Goal: Information Seeking & Learning: Learn about a topic

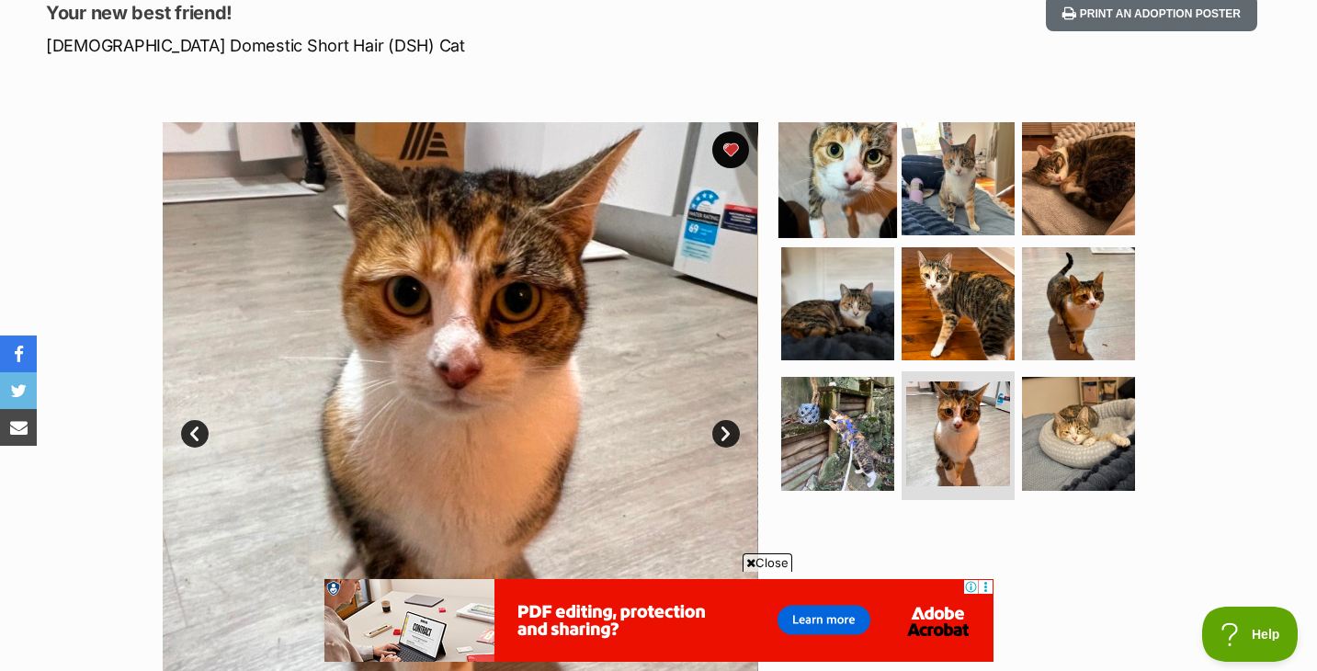
click at [842, 171] on img at bounding box center [838, 178] width 119 height 119
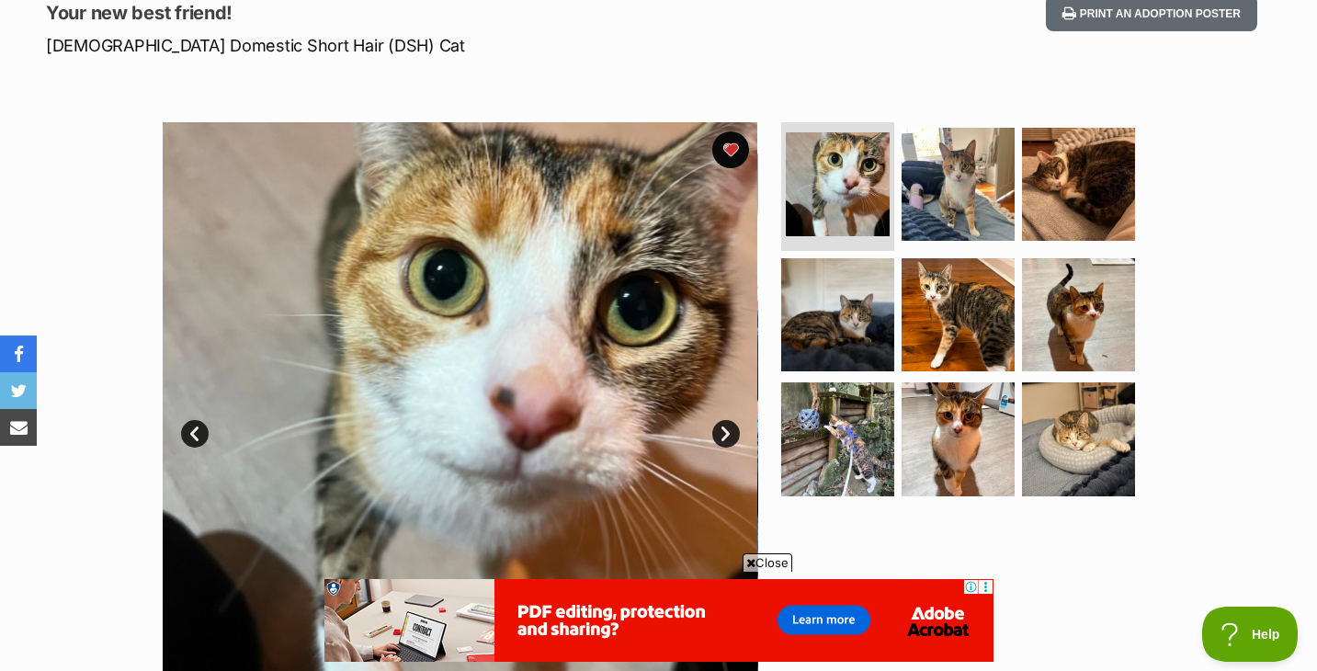
click at [728, 443] on link "Next" at bounding box center [726, 434] width 28 height 28
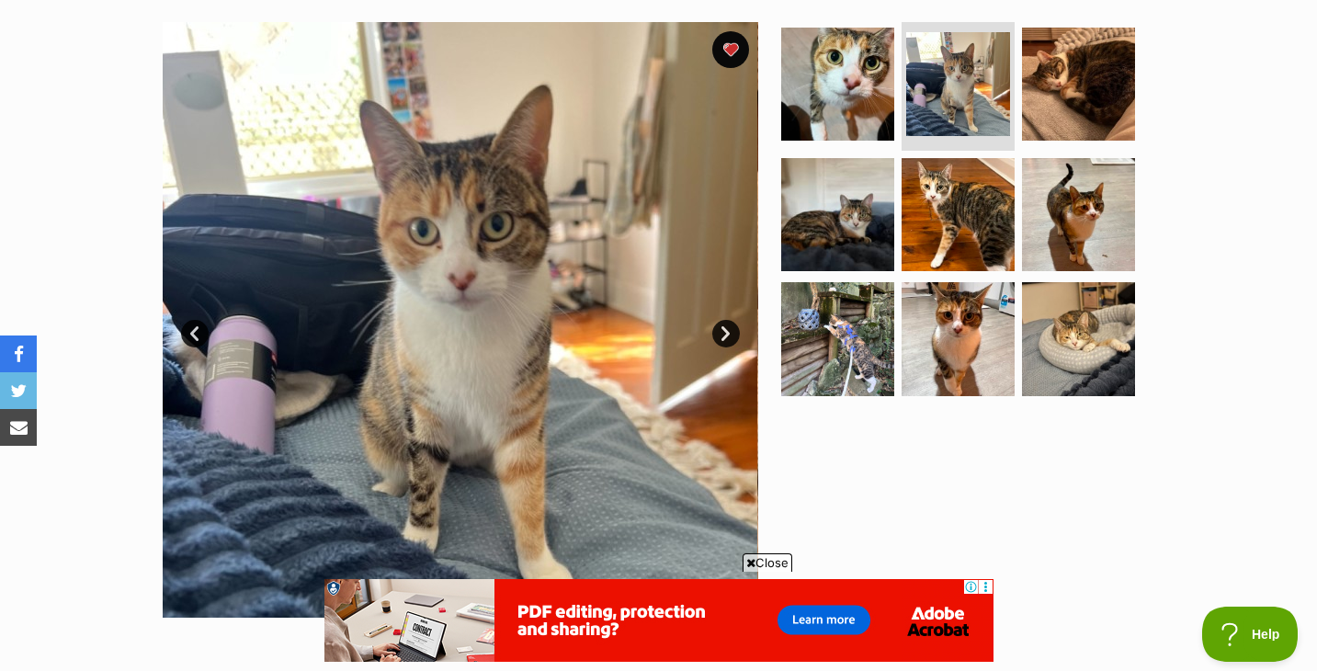
scroll to position [364, 0]
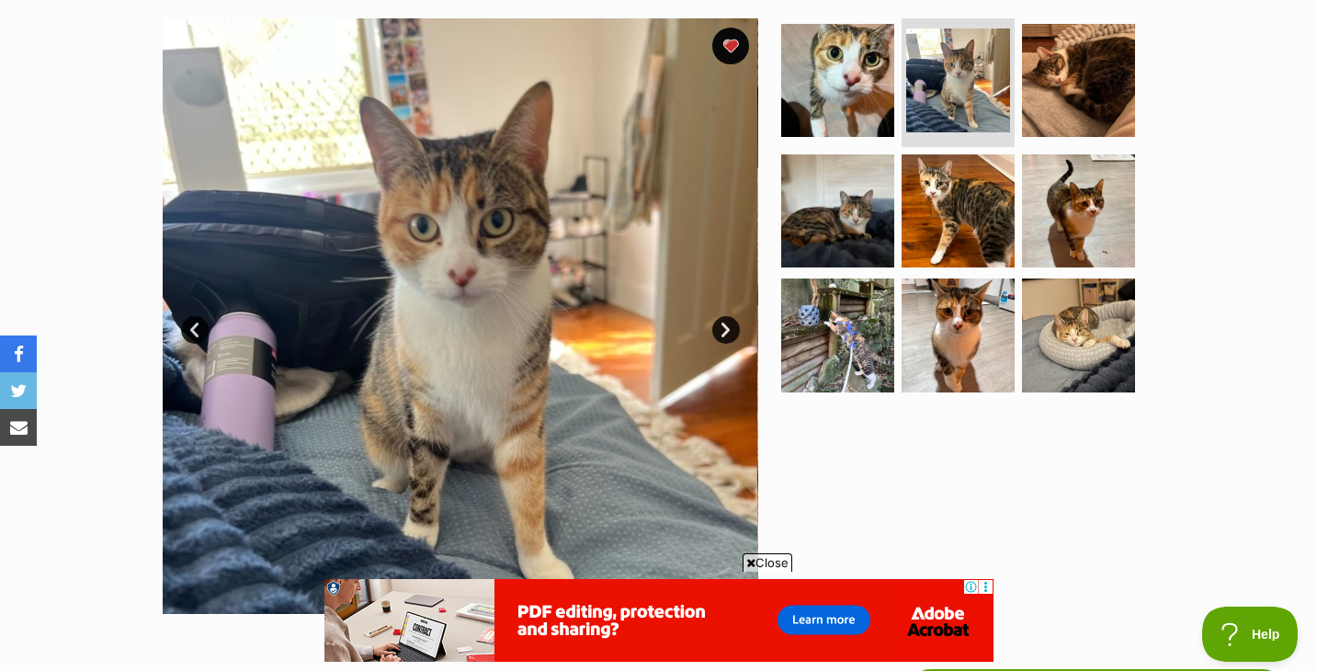
click at [756, 564] on span "Close" at bounding box center [768, 562] width 50 height 18
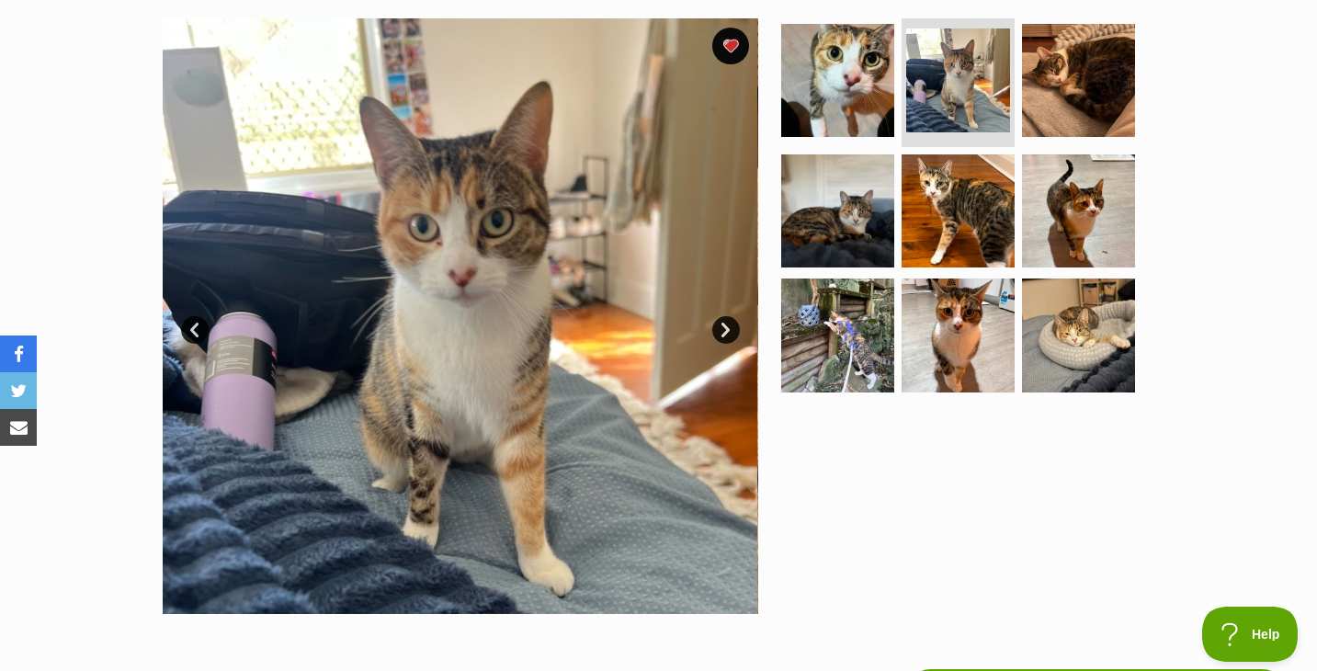
click at [726, 332] on link "Next" at bounding box center [726, 330] width 28 height 28
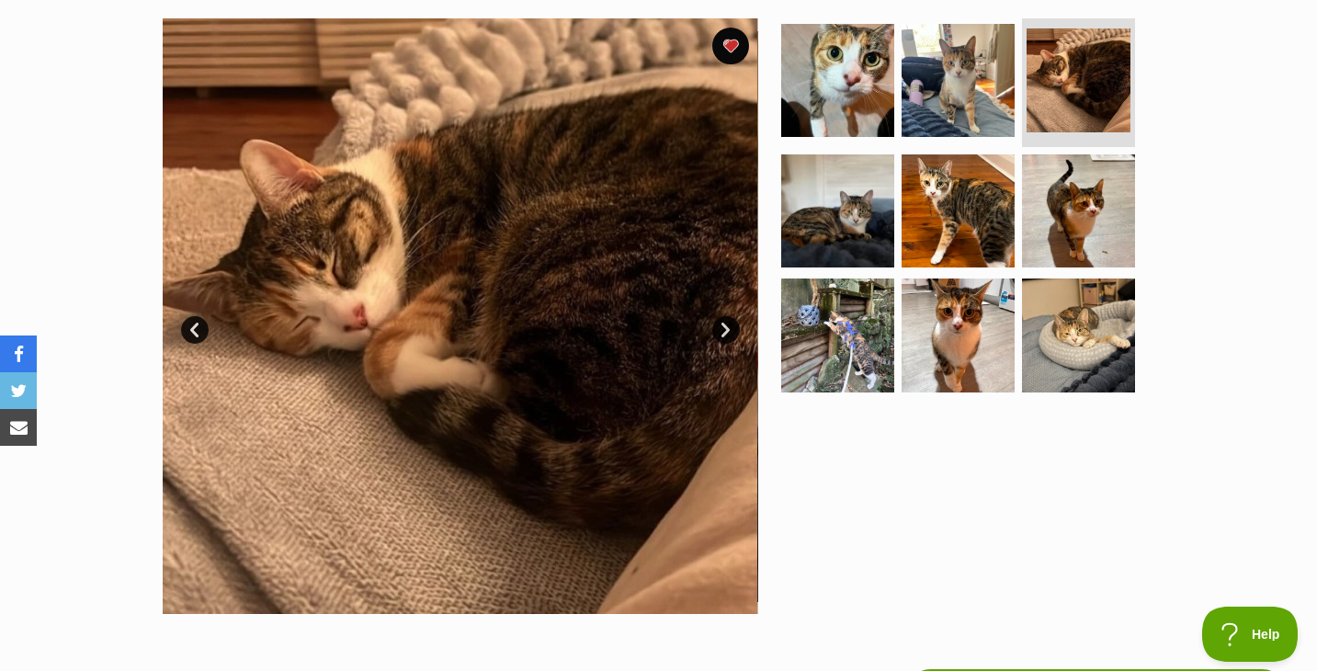
click at [726, 332] on link "Next" at bounding box center [726, 330] width 28 height 28
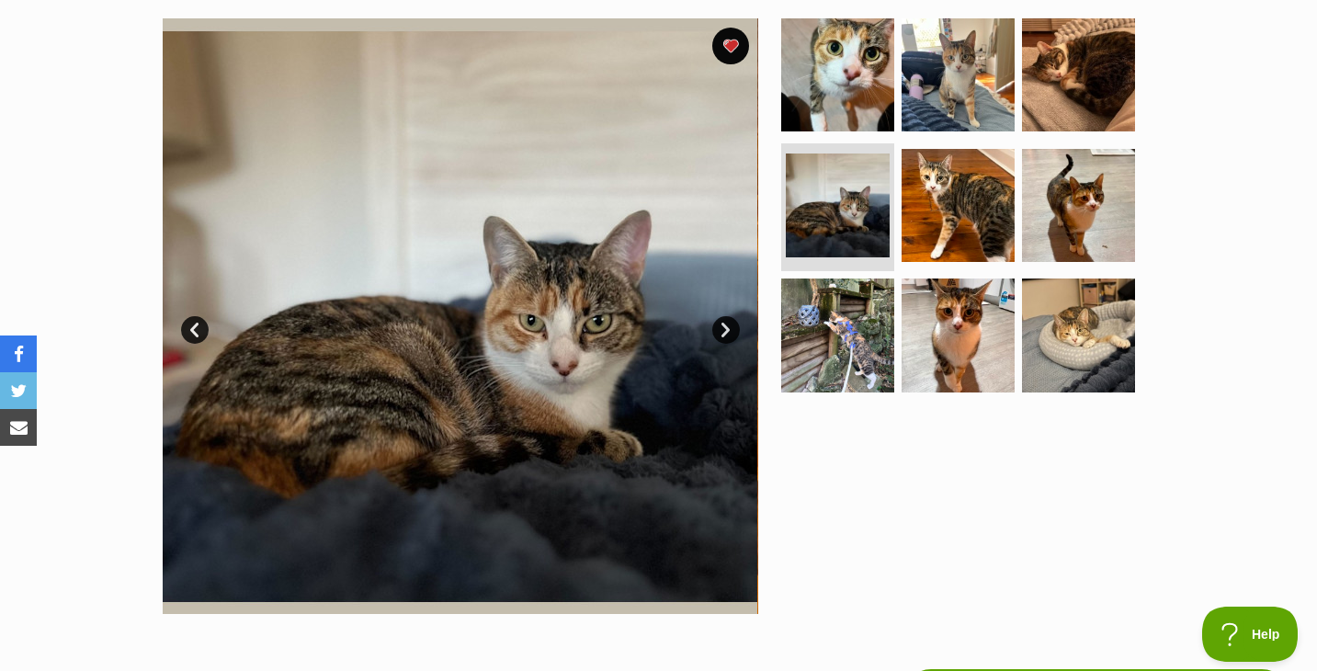
click at [726, 332] on link "Next" at bounding box center [726, 330] width 28 height 28
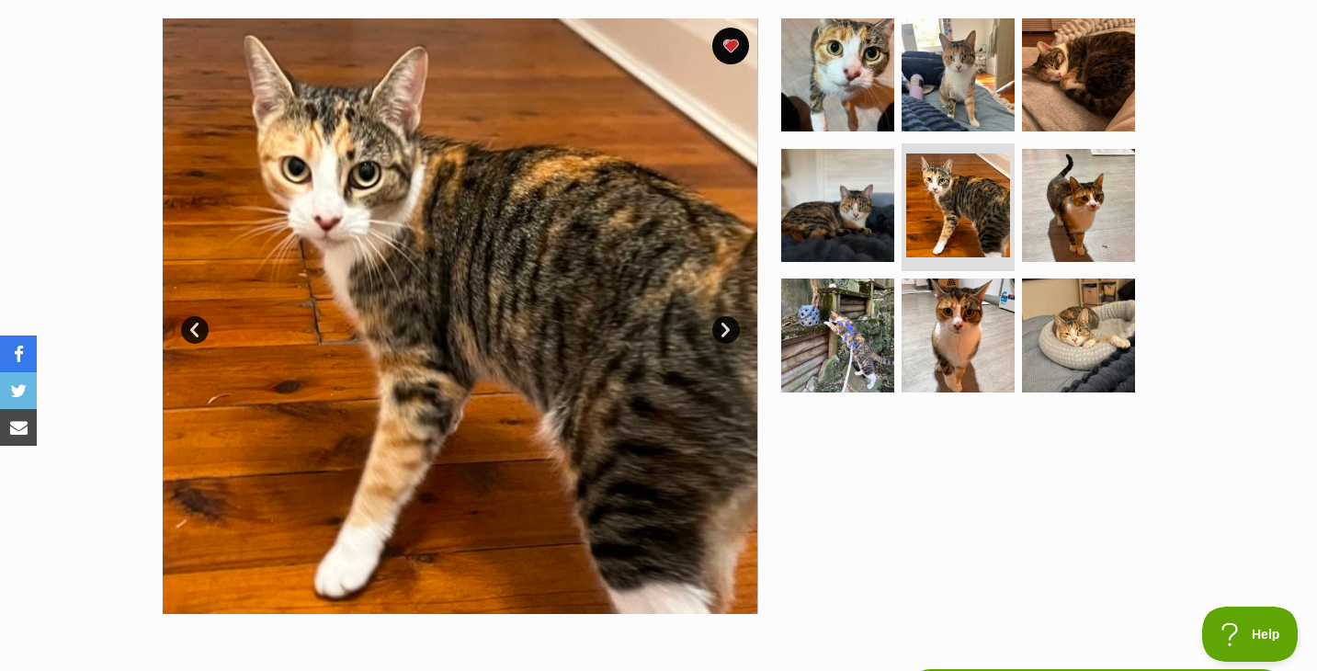
click at [726, 332] on link "Next" at bounding box center [726, 330] width 28 height 28
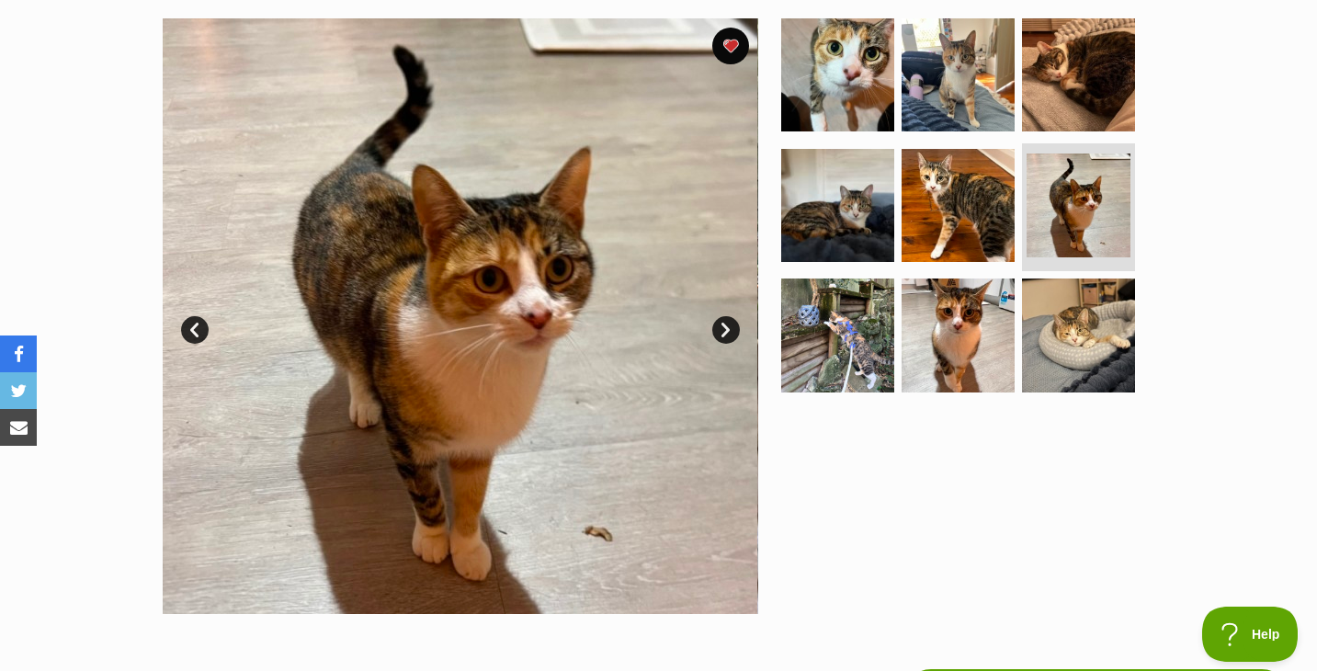
click at [726, 332] on link "Next" at bounding box center [726, 330] width 28 height 28
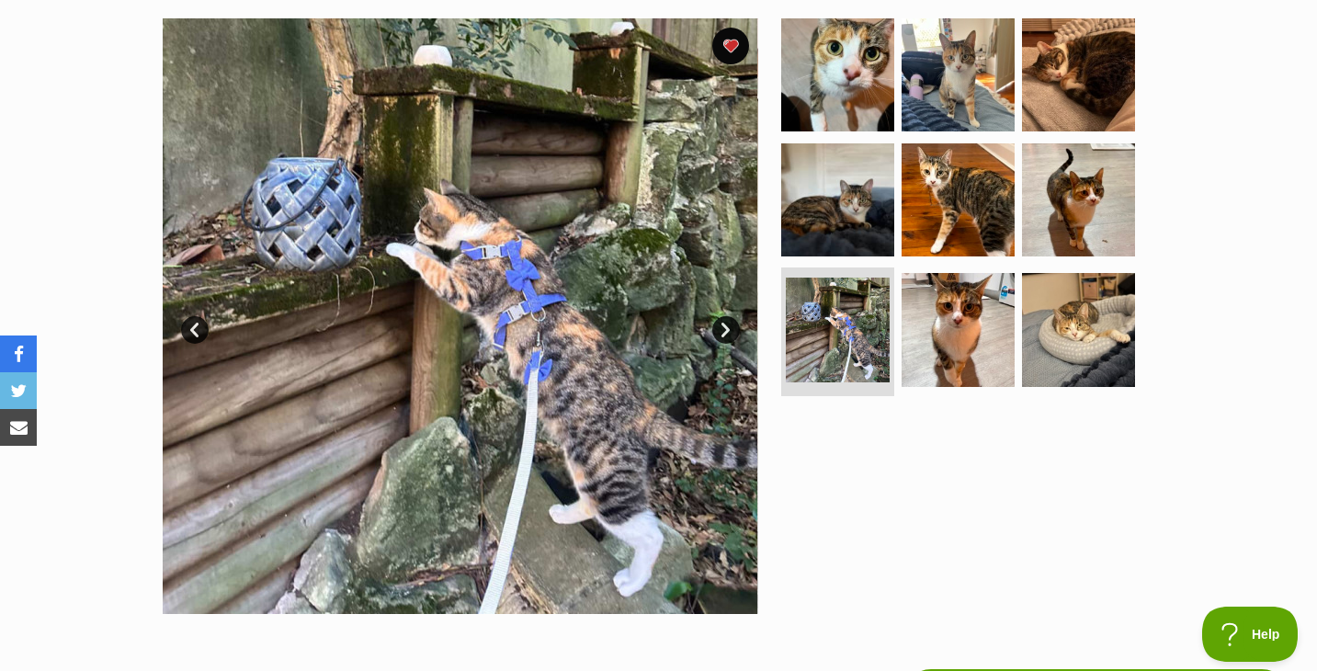
click at [726, 332] on link "Next" at bounding box center [726, 330] width 28 height 28
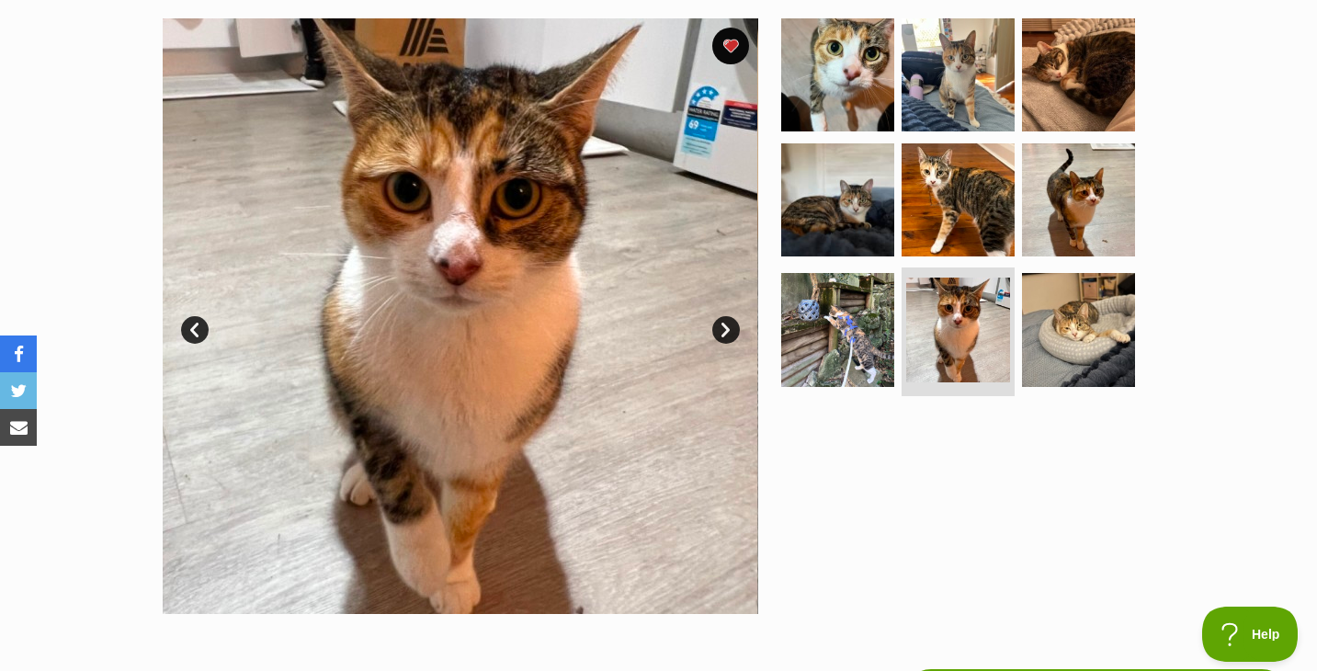
click at [726, 332] on link "Next" at bounding box center [726, 330] width 28 height 28
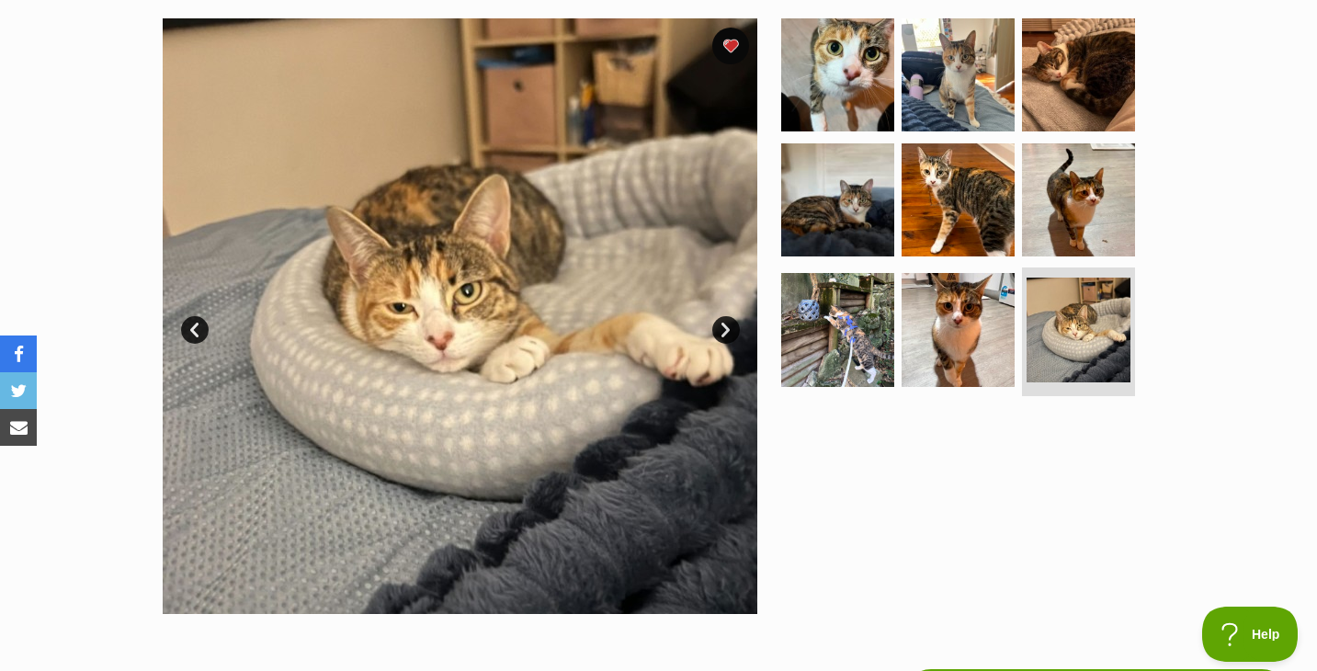
click at [726, 332] on link "Next" at bounding box center [726, 330] width 28 height 28
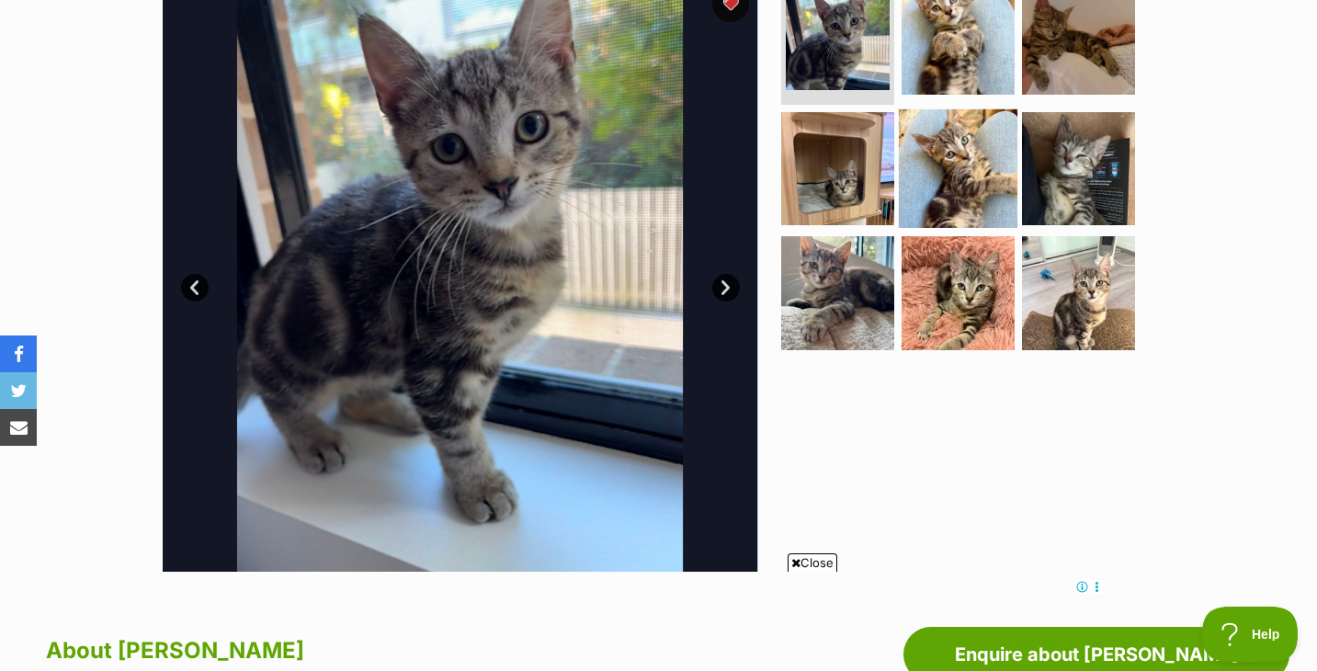
click at [988, 177] on img at bounding box center [958, 167] width 119 height 119
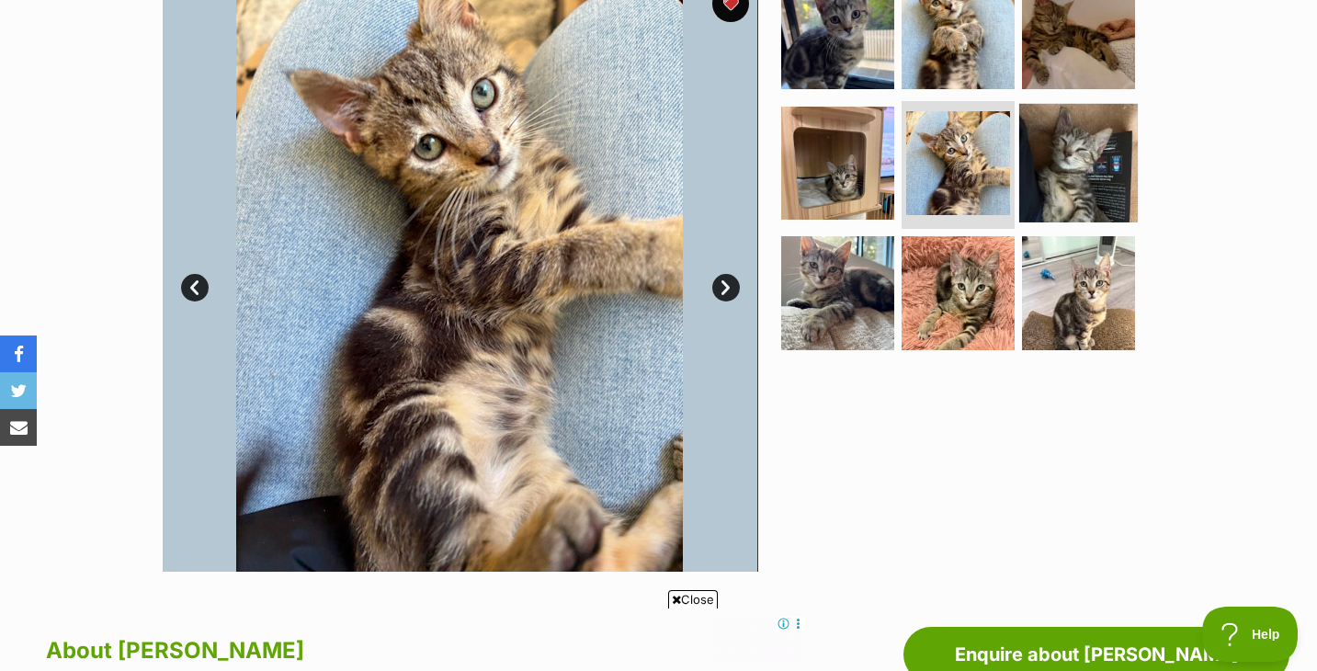
click at [1052, 170] on img at bounding box center [1078, 162] width 119 height 119
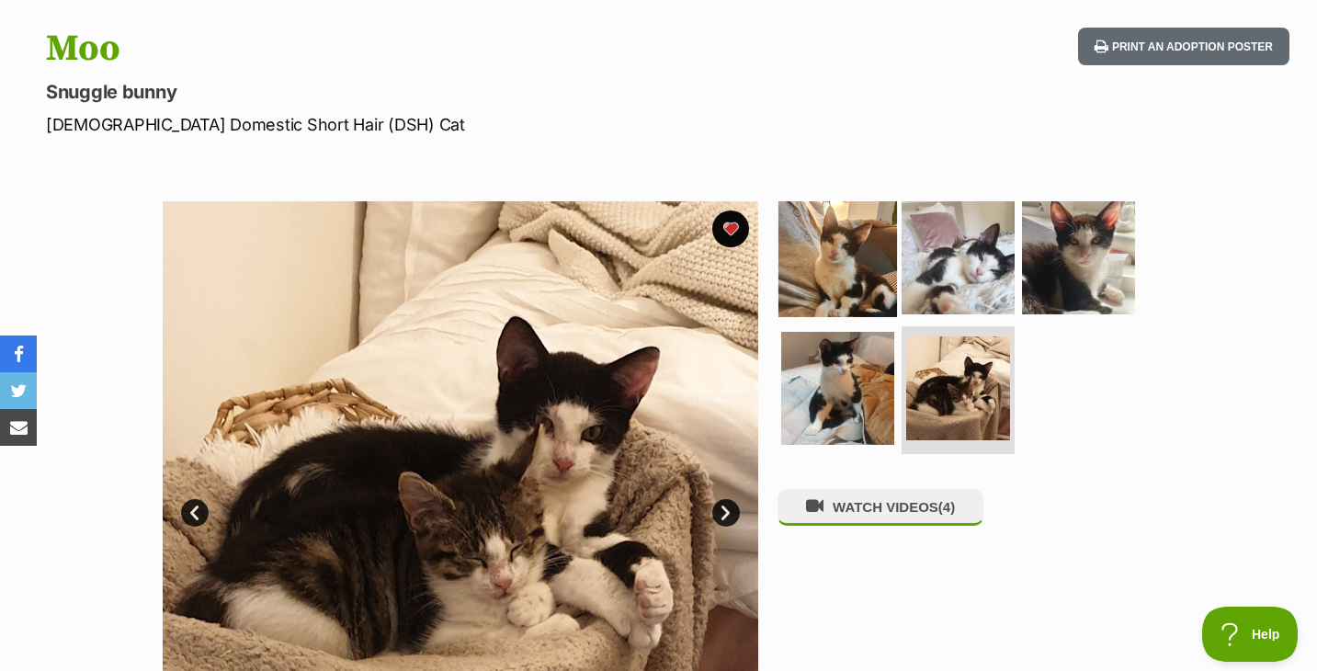
click at [852, 279] on img at bounding box center [838, 258] width 119 height 119
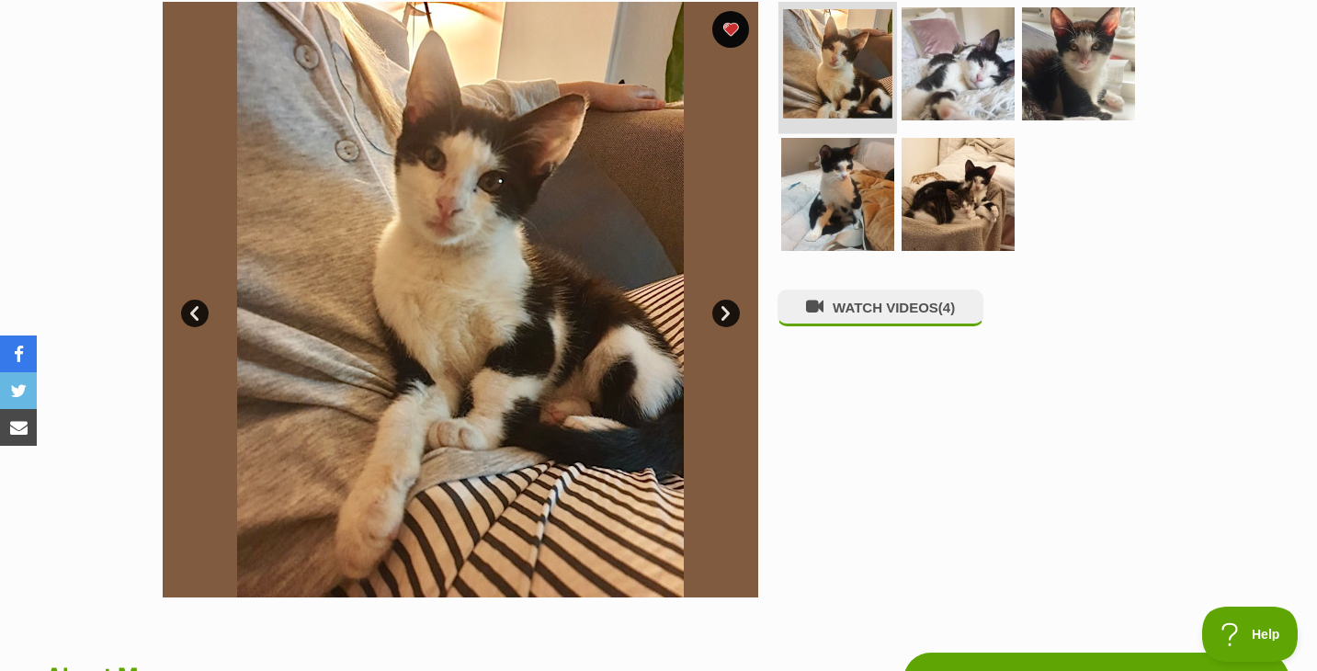
scroll to position [384, 0]
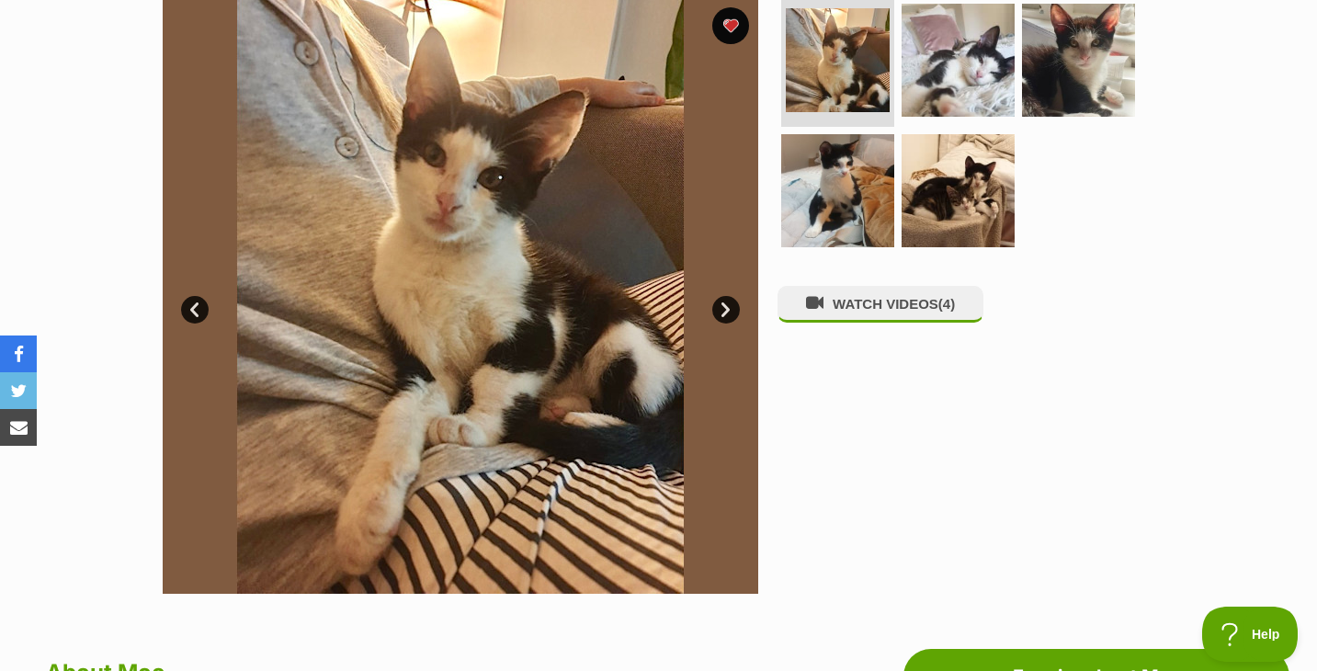
click at [722, 309] on link "Next" at bounding box center [726, 310] width 28 height 28
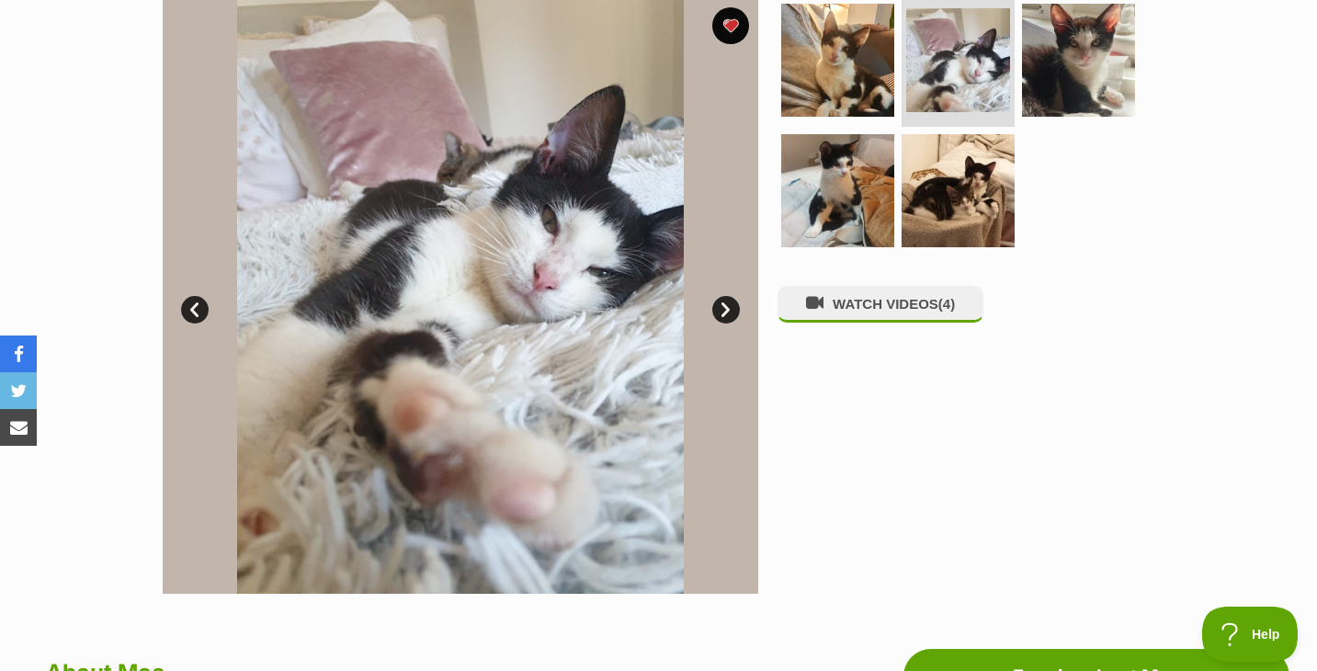
click at [721, 309] on link "Next" at bounding box center [726, 310] width 28 height 28
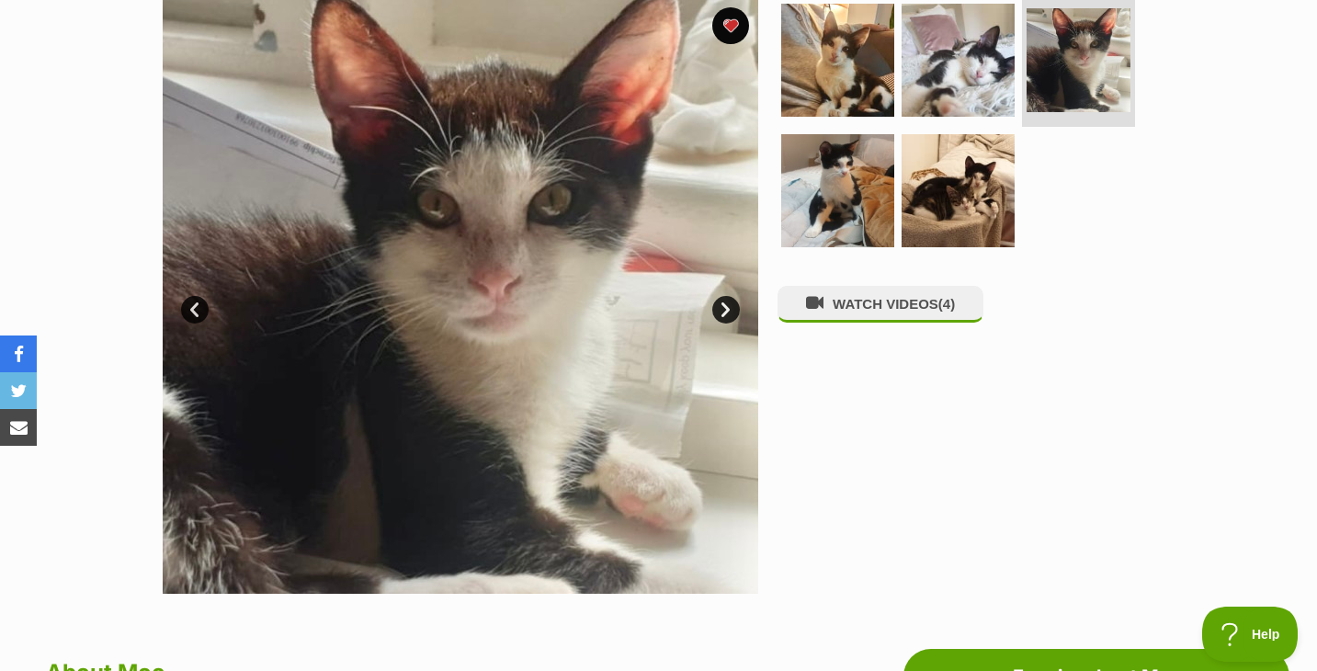
click at [721, 309] on link "Next" at bounding box center [726, 310] width 28 height 28
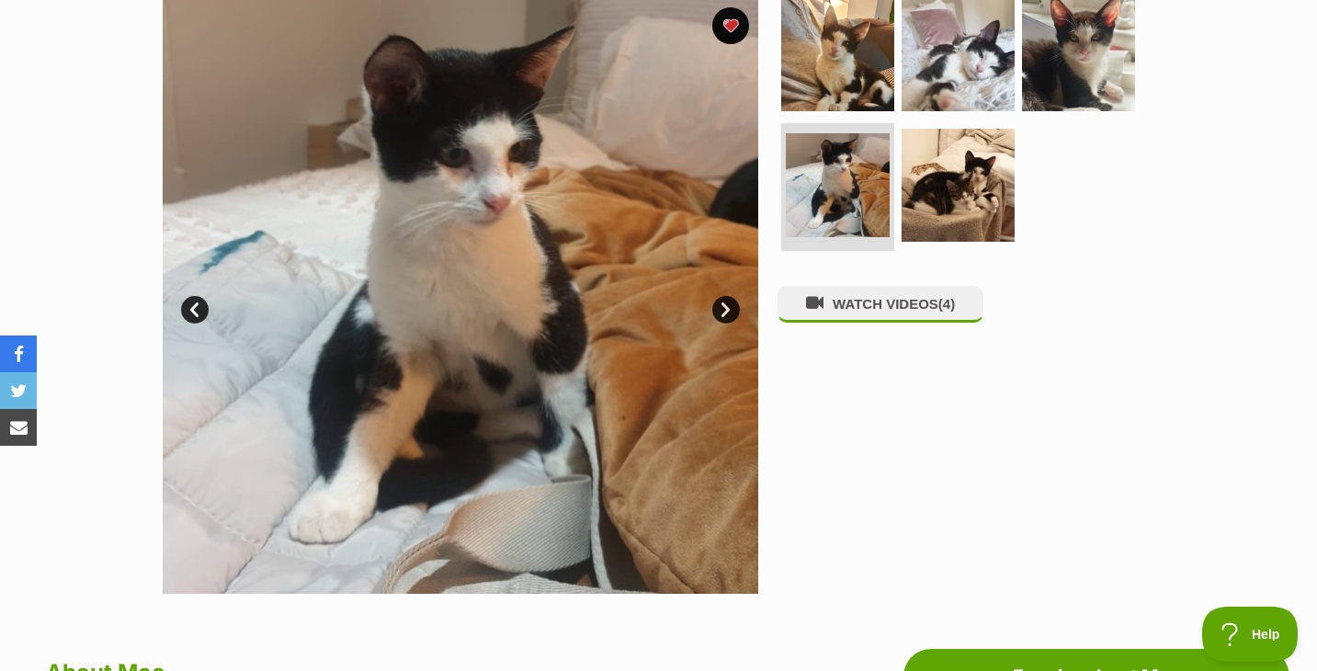
click at [721, 310] on link "Next" at bounding box center [726, 310] width 28 height 28
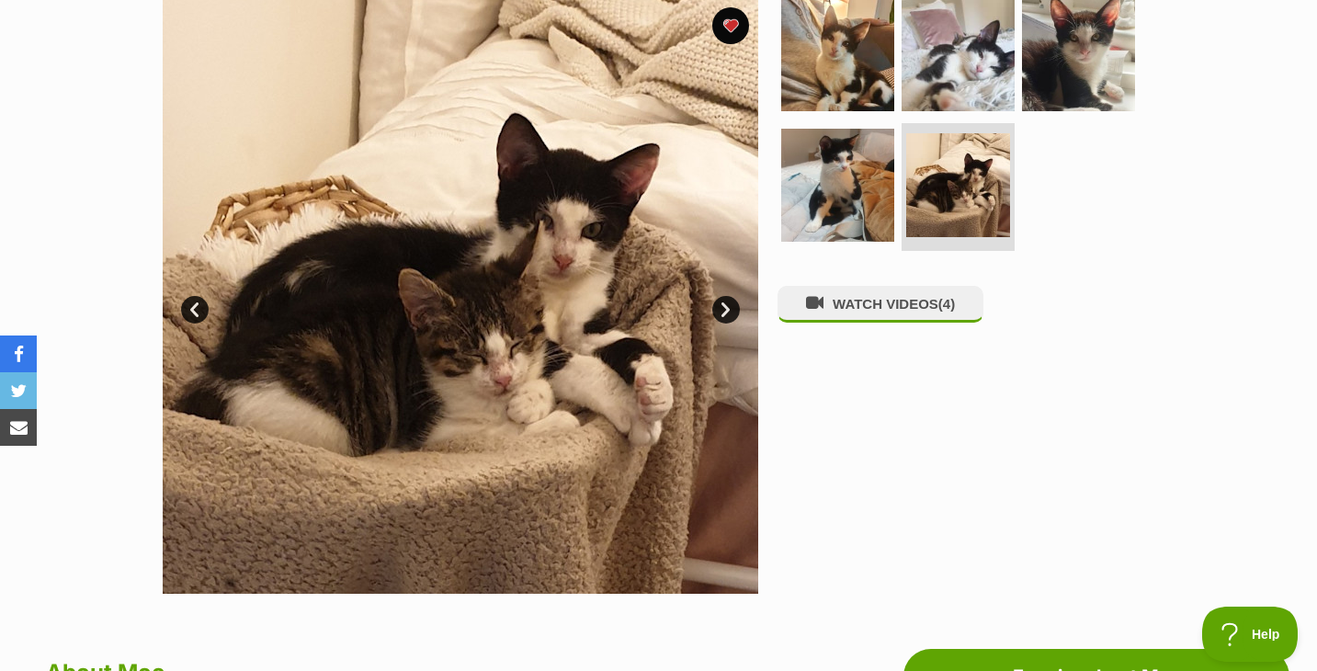
click at [721, 310] on link "Next" at bounding box center [726, 310] width 28 height 28
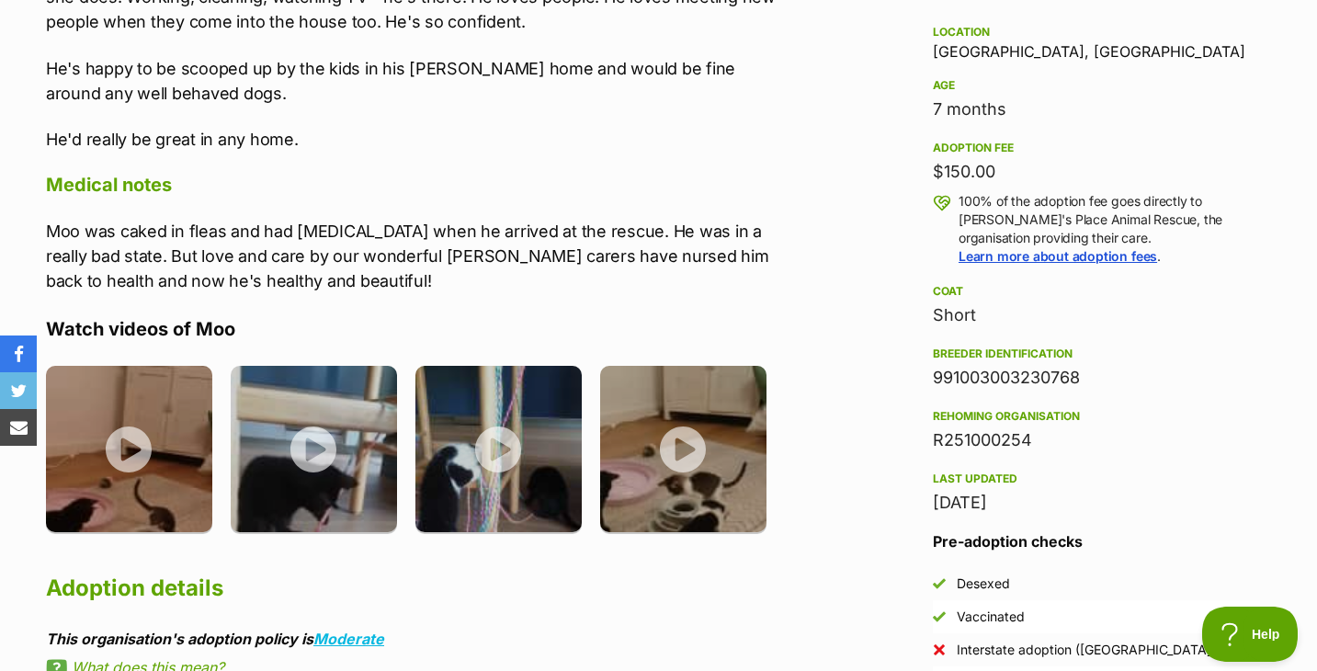
scroll to position [1220, 0]
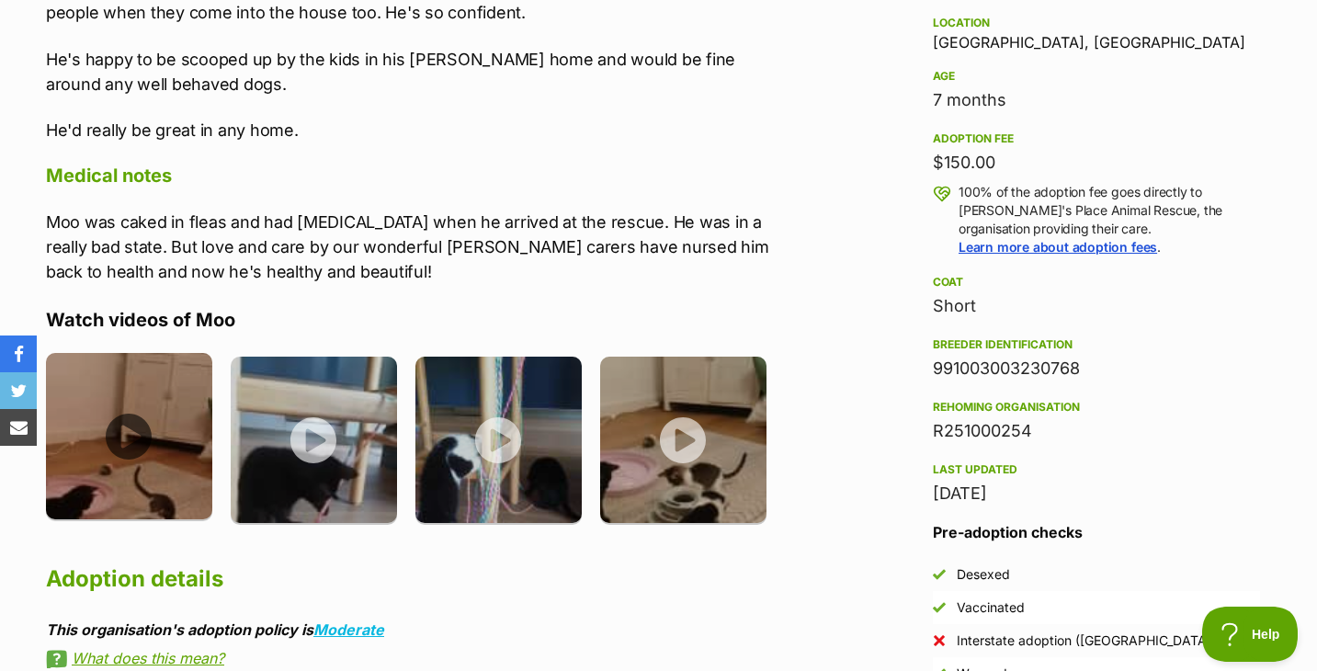
click at [142, 478] on img at bounding box center [129, 436] width 166 height 166
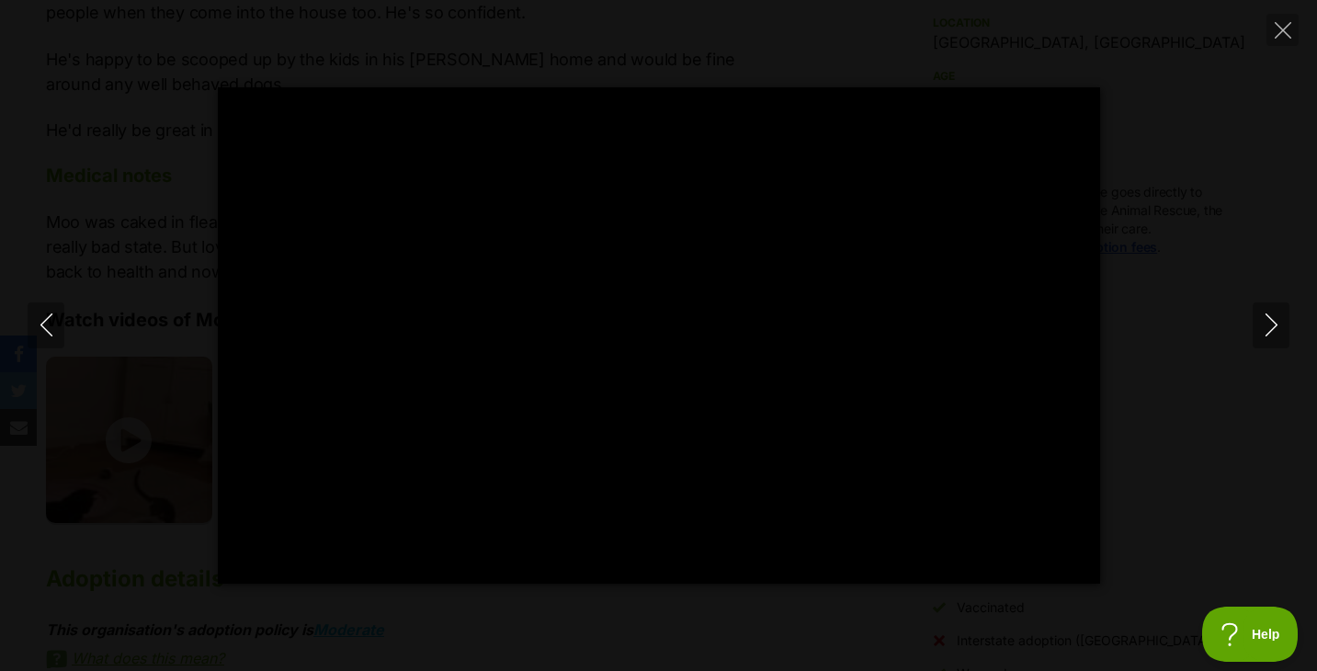
type input "100"
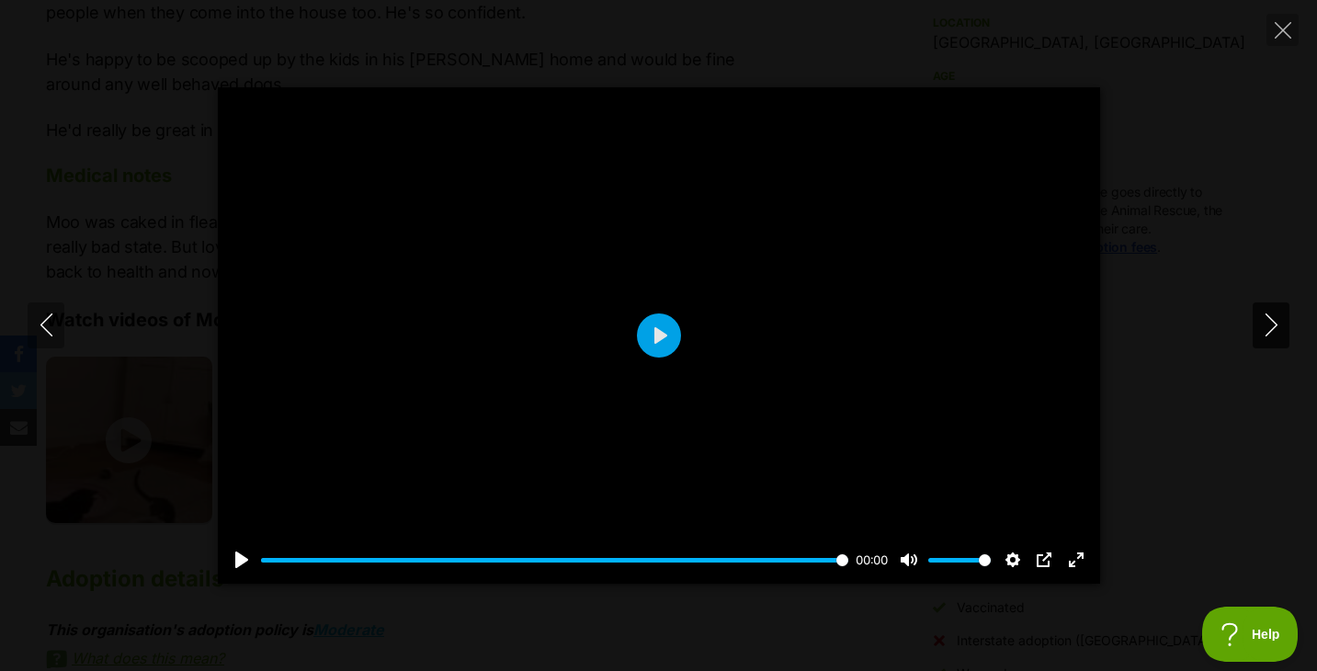
click at [1267, 320] on icon "Next" at bounding box center [1271, 324] width 23 height 23
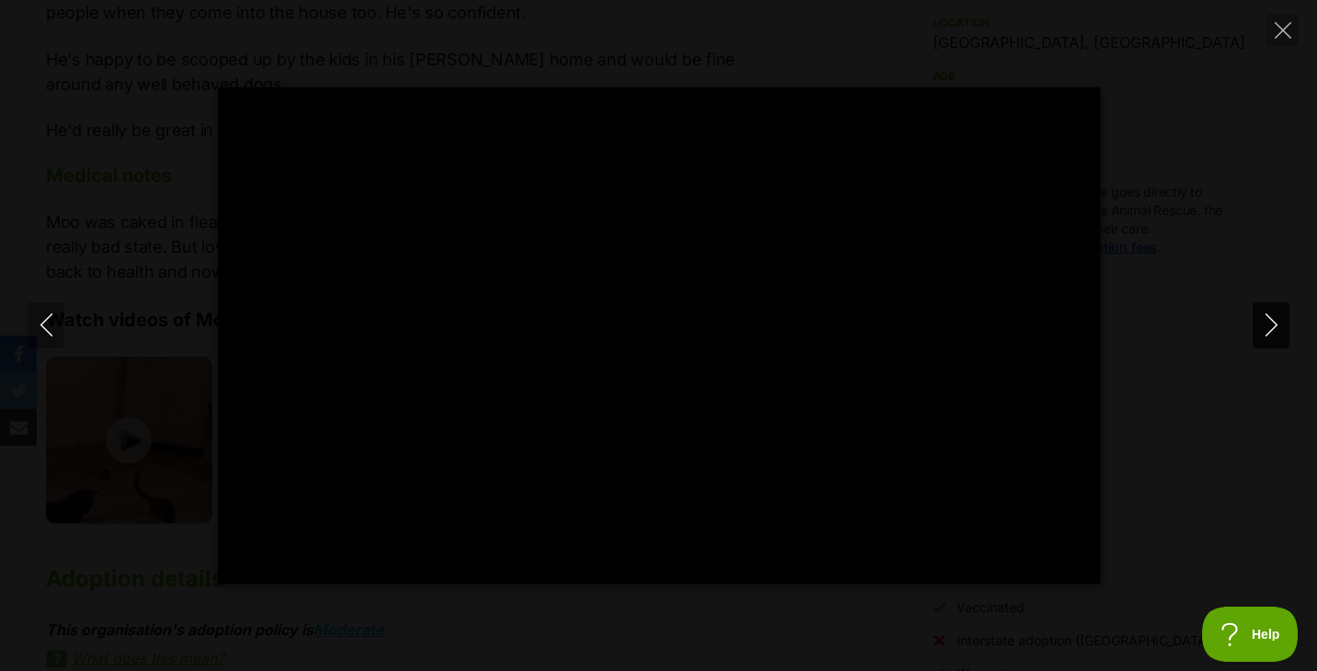
click at [1269, 323] on icon "Next" at bounding box center [1271, 324] width 23 height 23
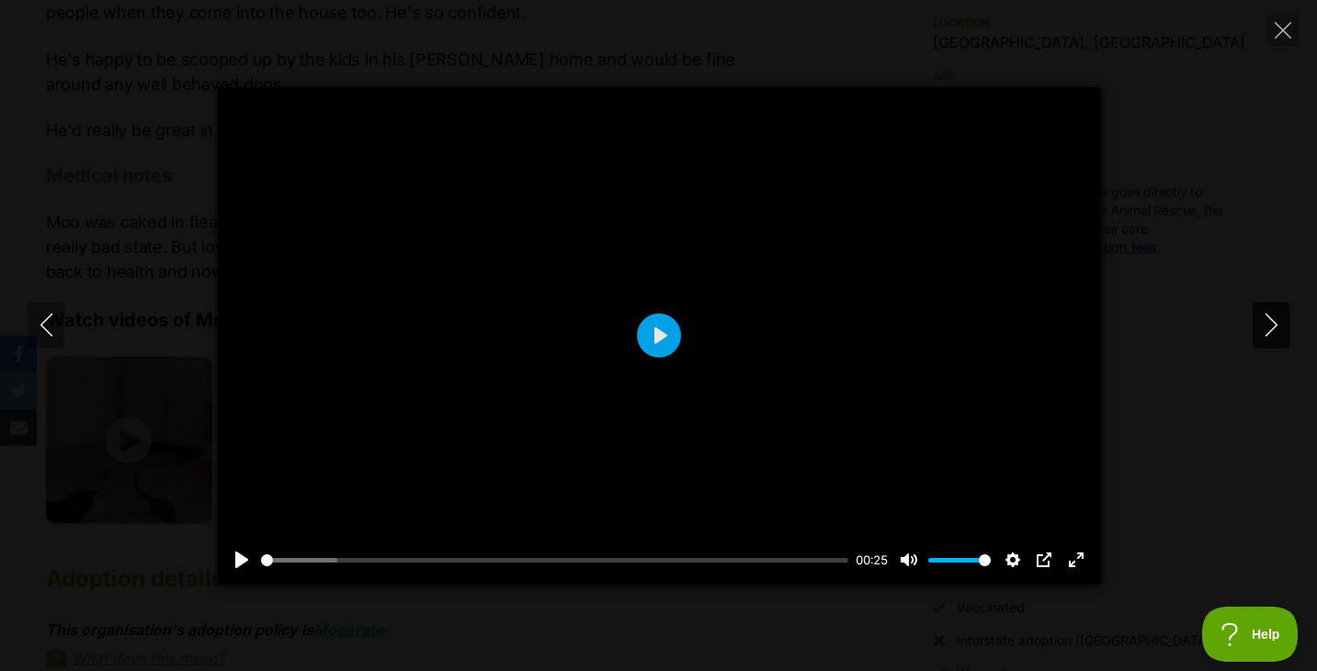
type input "67.4"
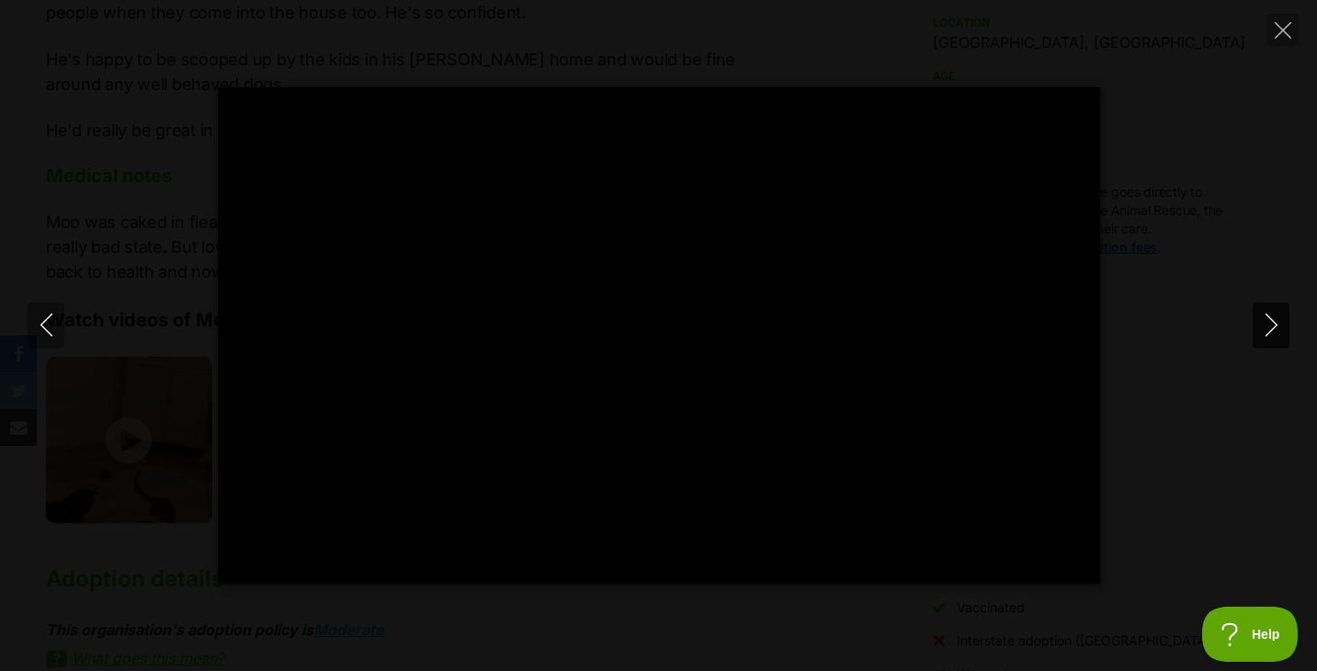
click at [1273, 323] on icon "Next" at bounding box center [1271, 324] width 23 height 23
type input "34.52"
click at [1269, 319] on icon "Next" at bounding box center [1271, 324] width 12 height 23
type input "39.32"
click at [1284, 24] on icon "Close" at bounding box center [1283, 30] width 17 height 17
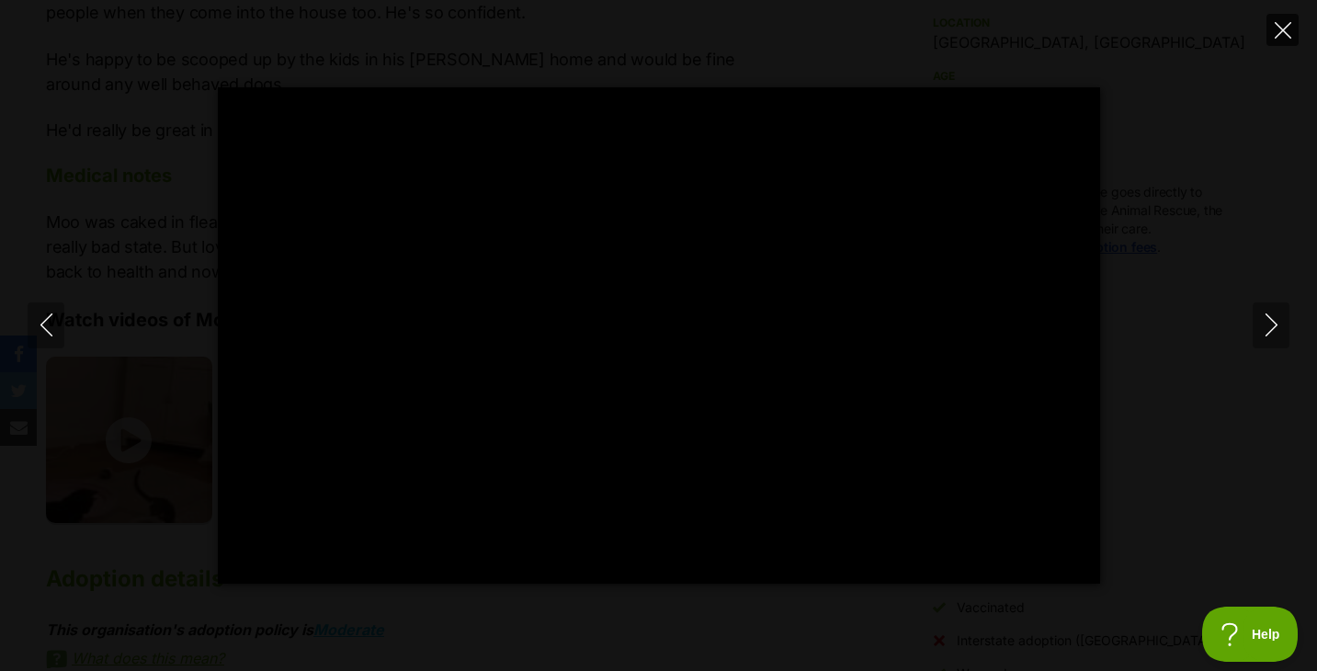
type input "5.43"
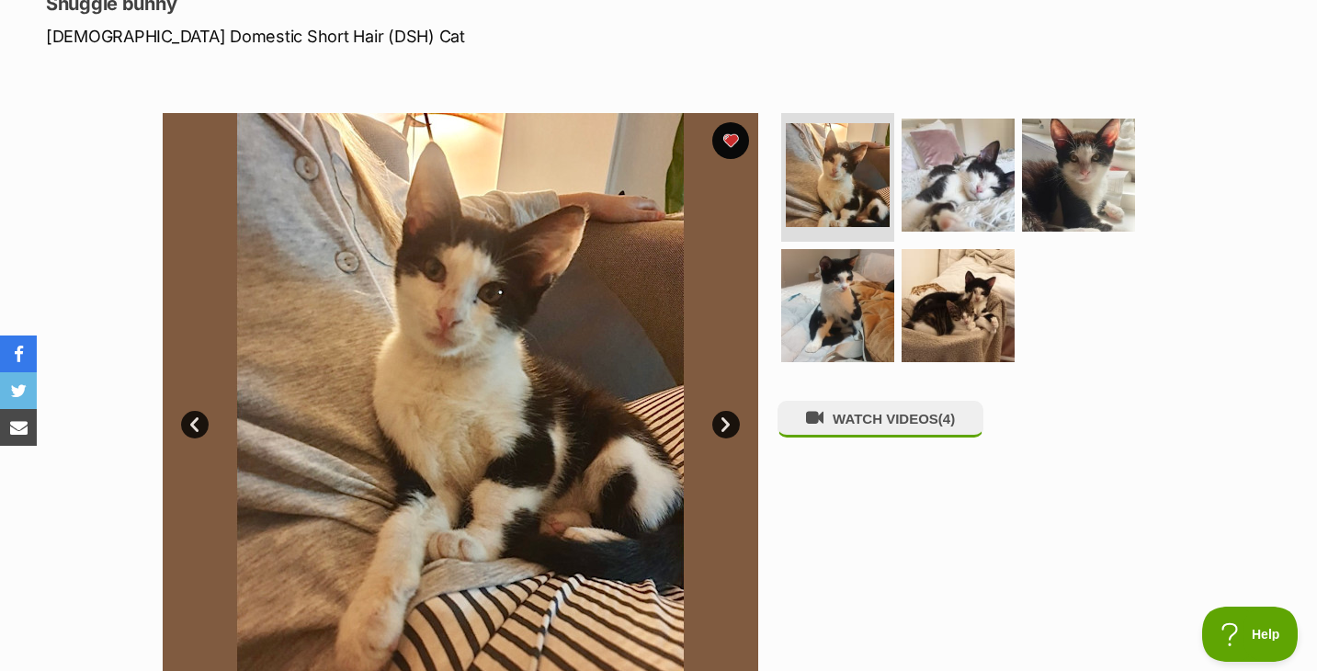
scroll to position [197, 0]
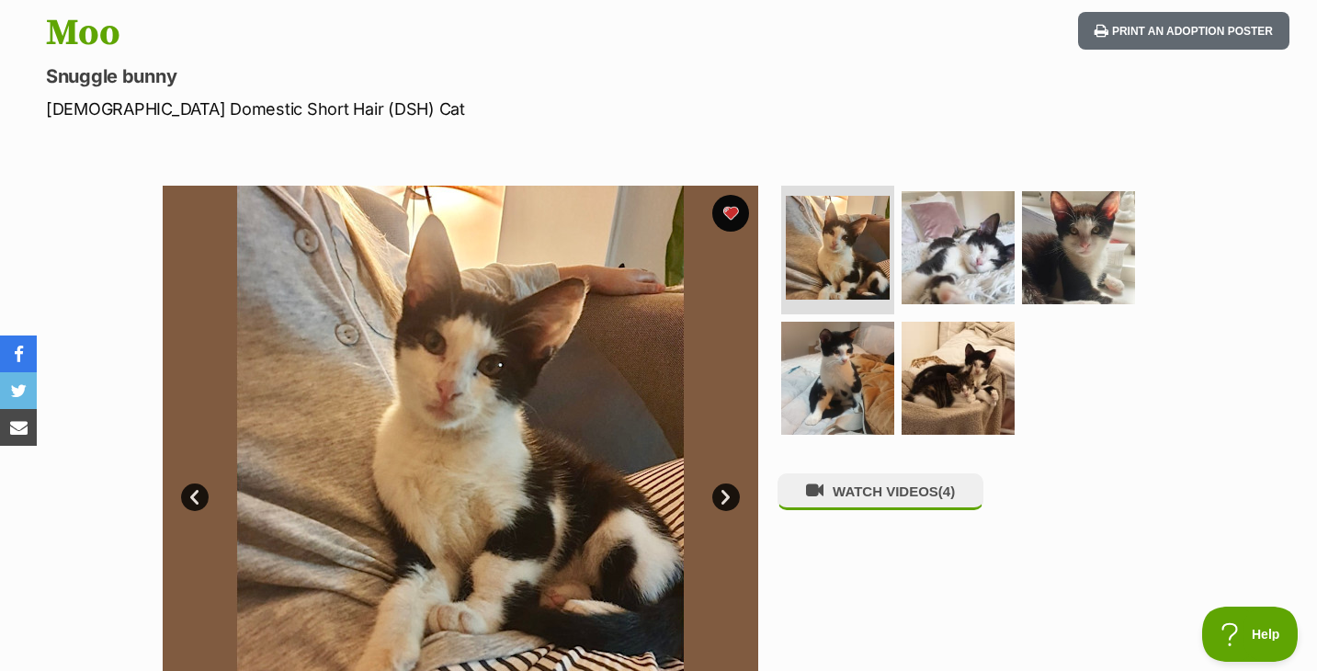
click at [728, 501] on link "Next" at bounding box center [726, 497] width 28 height 28
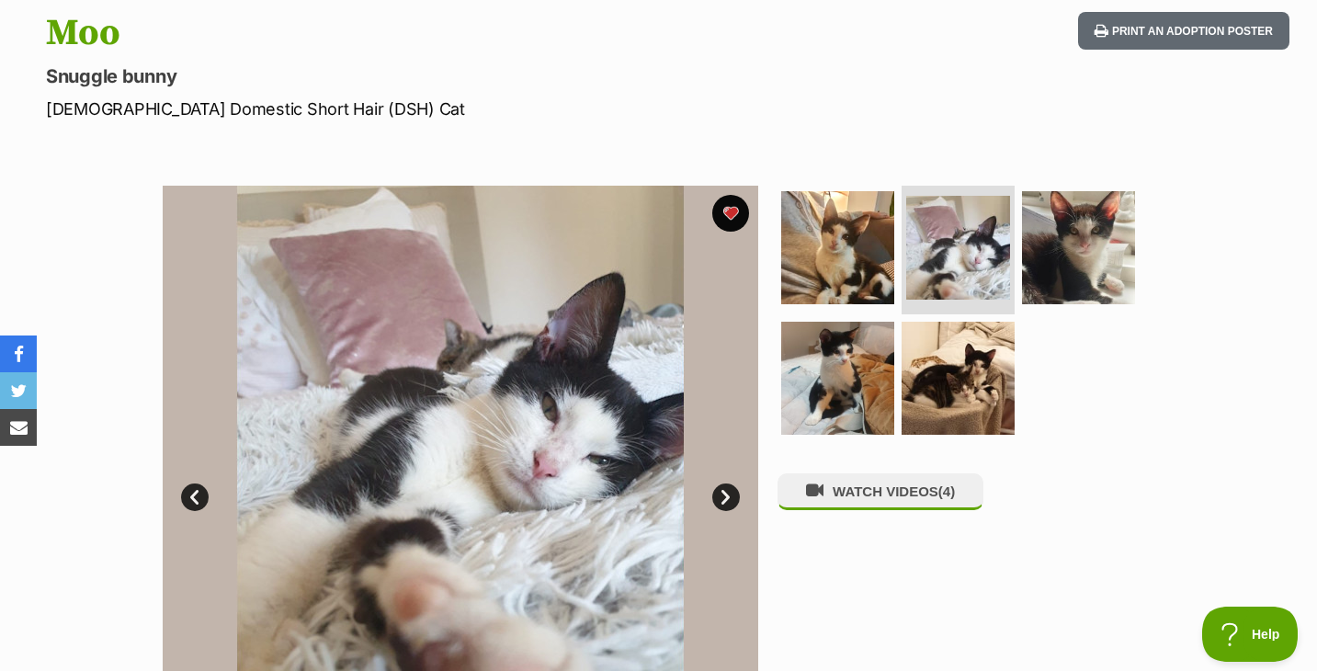
click at [728, 501] on link "Next" at bounding box center [726, 497] width 28 height 28
